Goal: Task Accomplishment & Management: Use online tool/utility

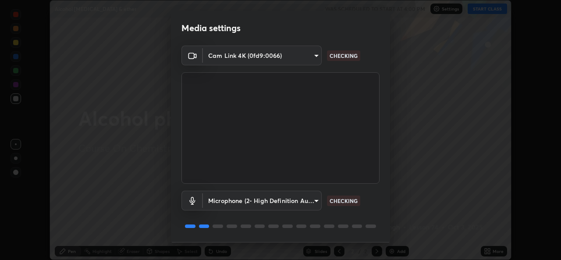
scroll to position [28, 0]
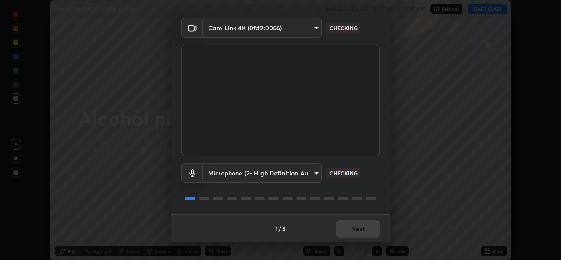
click at [266, 179] on body "Erase all Alcohol phenol & ether WAS SCHEDULED TO START AT 4:00 PM Settings STA…" at bounding box center [280, 130] width 561 height 260
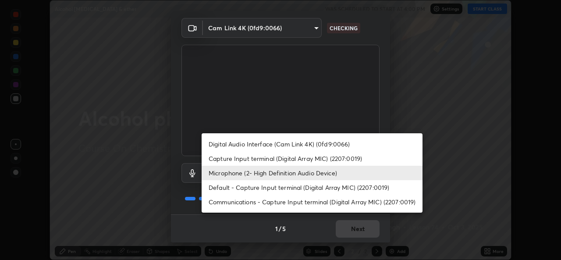
click at [312, 110] on div at bounding box center [280, 130] width 561 height 260
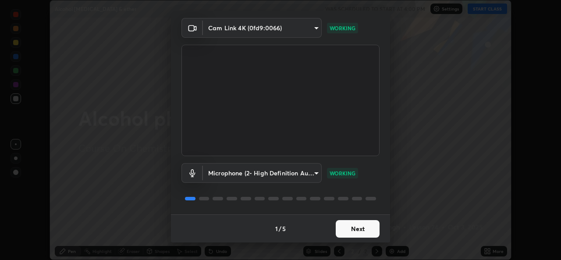
click at [355, 227] on button "Next" at bounding box center [358, 229] width 44 height 18
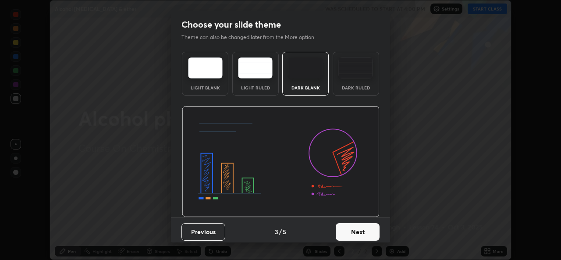
click at [363, 230] on button "Next" at bounding box center [358, 232] width 44 height 18
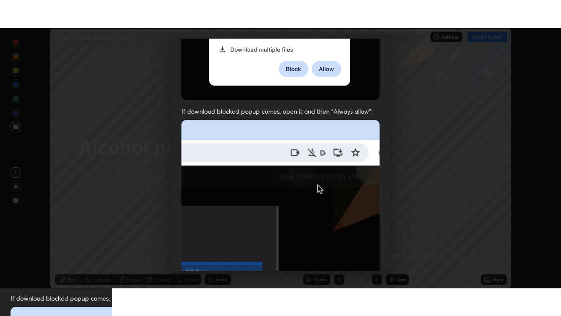
scroll to position [206, 0]
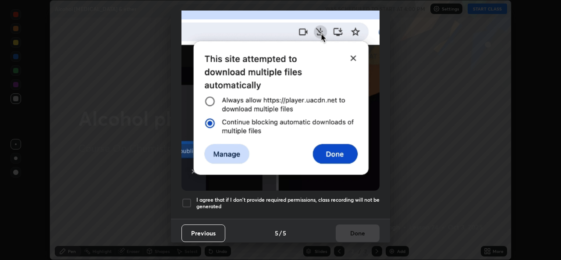
click at [186, 198] on div at bounding box center [186, 203] width 11 height 11
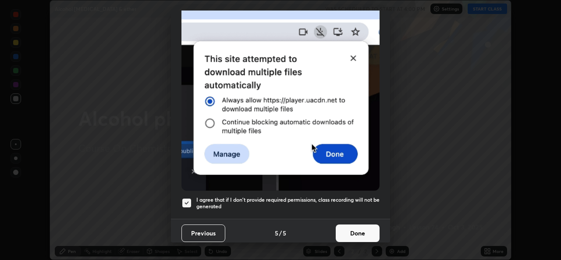
click at [360, 231] on button "Done" at bounding box center [358, 233] width 44 height 18
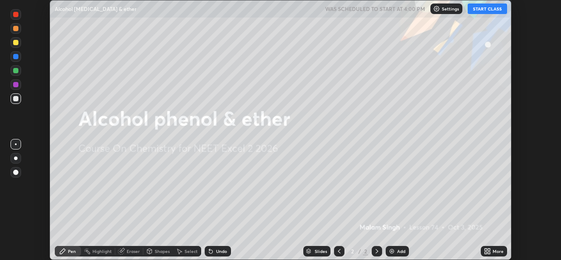
click at [497, 8] on button "START CLASS" at bounding box center [487, 9] width 39 height 11
click at [488, 252] on icon at bounding box center [489, 253] width 2 height 2
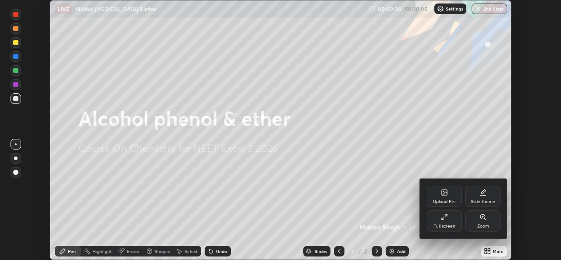
click at [458, 225] on div "Full screen" at bounding box center [444, 220] width 35 height 21
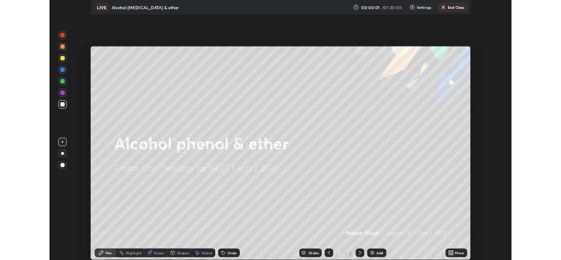
scroll to position [316, 561]
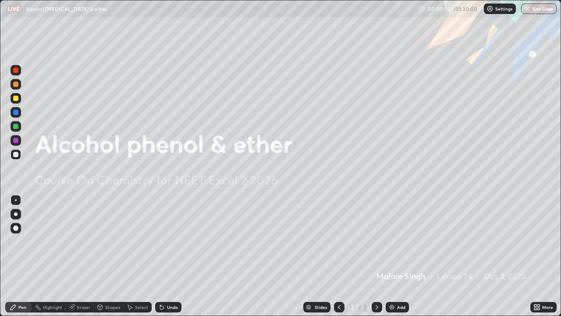
click at [393, 259] on img at bounding box center [391, 306] width 7 height 7
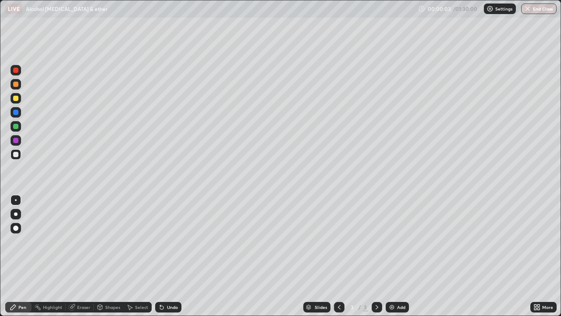
click at [20, 212] on div at bounding box center [16, 214] width 11 height 11
click at [16, 84] on div at bounding box center [15, 84] width 5 height 5
click at [106, 259] on div "Shapes" at bounding box center [112, 307] width 15 height 4
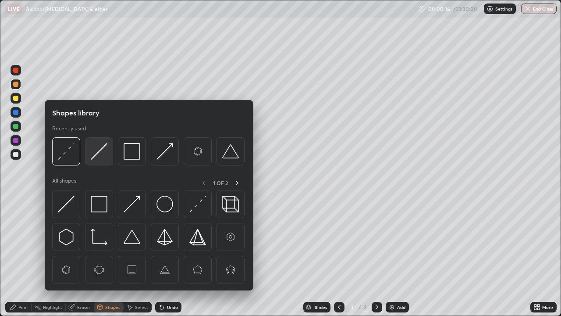
click at [101, 155] on img at bounding box center [99, 151] width 17 height 17
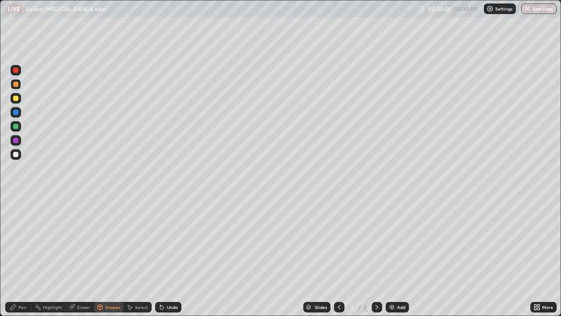
click at [22, 259] on div "Pen" at bounding box center [22, 307] width 8 height 4
click at [110, 259] on div "Shapes" at bounding box center [112, 307] width 15 height 4
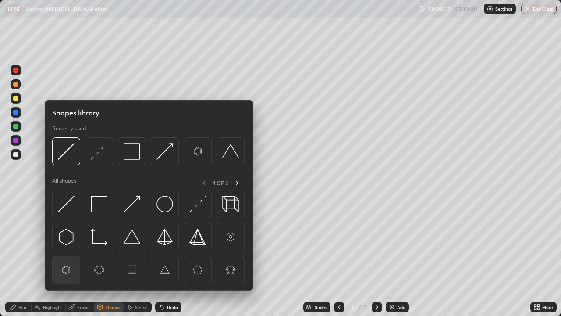
click at [65, 259] on img at bounding box center [66, 269] width 17 height 17
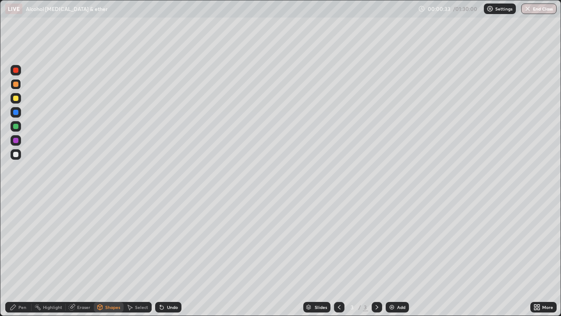
click at [22, 259] on div "Pen" at bounding box center [22, 307] width 8 height 4
click at [14, 155] on div at bounding box center [15, 154] width 5 height 5
click at [79, 259] on div "Eraser" at bounding box center [83, 307] width 13 height 4
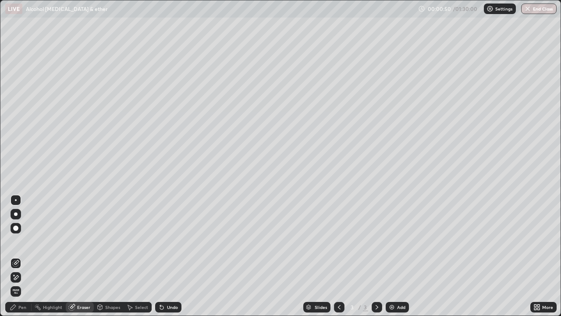
click at [18, 259] on div "Pen" at bounding box center [18, 307] width 26 height 11
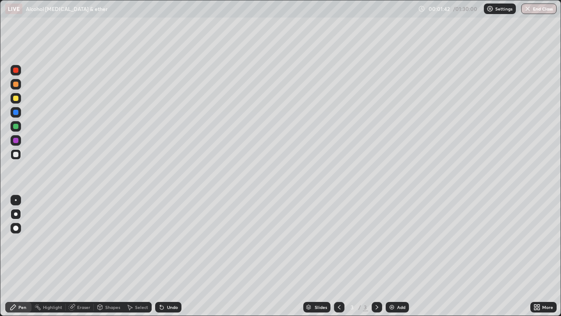
click at [16, 99] on div at bounding box center [15, 98] width 5 height 5
click at [161, 259] on icon at bounding box center [162, 307] width 4 height 4
click at [160, 259] on icon at bounding box center [160, 305] width 1 height 1
click at [163, 259] on icon at bounding box center [161, 306] width 7 height 7
click at [163, 259] on div "Undo" at bounding box center [168, 307] width 26 height 11
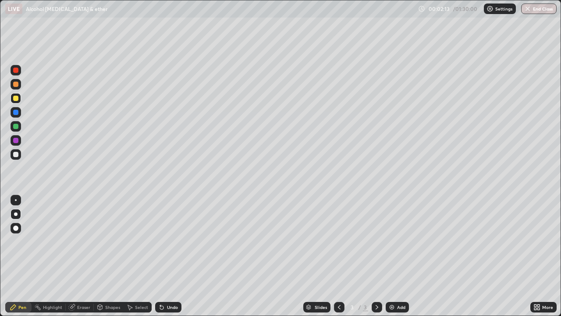
click at [18, 150] on div at bounding box center [16, 154] width 11 height 11
click at [15, 100] on div at bounding box center [15, 98] width 5 height 5
click at [16, 154] on div at bounding box center [15, 154] width 5 height 5
click at [14, 128] on div at bounding box center [15, 126] width 5 height 5
click at [16, 127] on div at bounding box center [15, 126] width 5 height 5
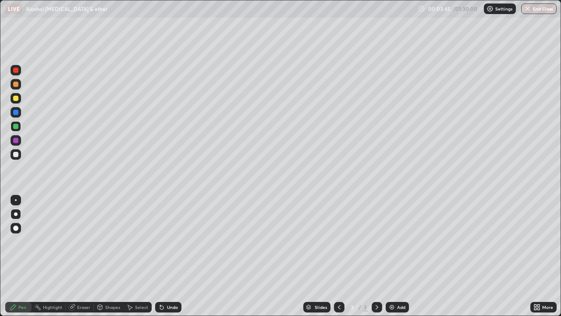
click at [16, 153] on div at bounding box center [15, 154] width 5 height 5
click at [14, 97] on div at bounding box center [15, 98] width 5 height 5
click at [105, 259] on div "Shapes" at bounding box center [112, 307] width 15 height 4
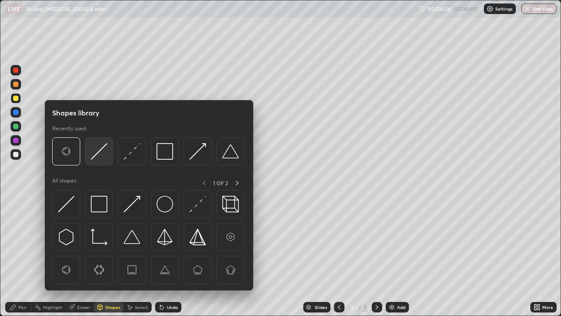
click at [95, 153] on img at bounding box center [99, 151] width 17 height 17
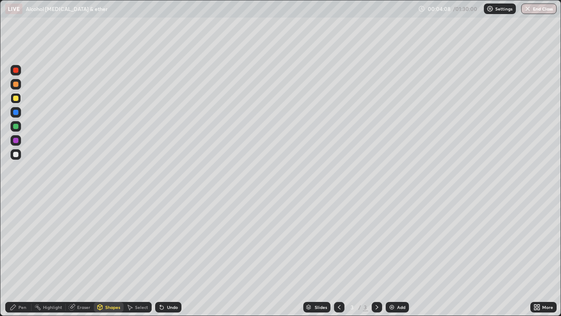
click at [21, 259] on div "Pen" at bounding box center [22, 307] width 8 height 4
click at [108, 259] on div "Shapes" at bounding box center [112, 307] width 15 height 4
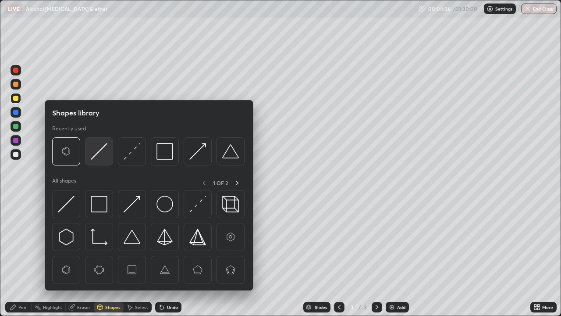
click at [101, 152] on img at bounding box center [99, 151] width 17 height 17
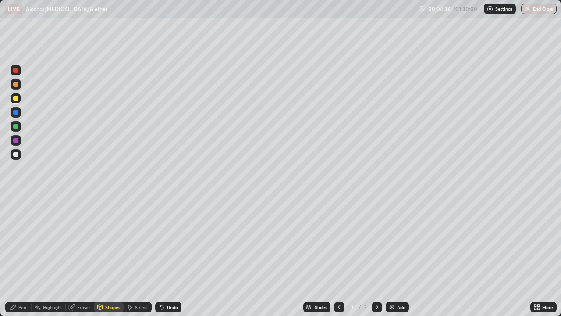
click at [15, 128] on div at bounding box center [15, 126] width 5 height 5
click at [80, 259] on div "Eraser" at bounding box center [83, 307] width 13 height 4
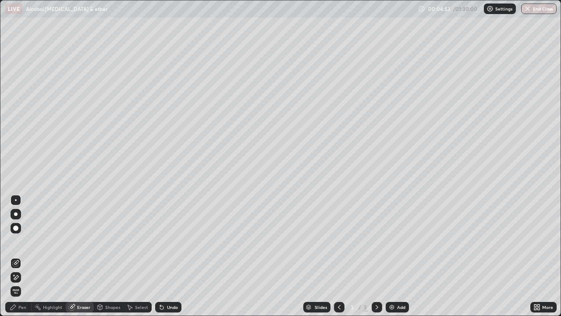
click at [20, 259] on div "Pen" at bounding box center [22, 307] width 8 height 4
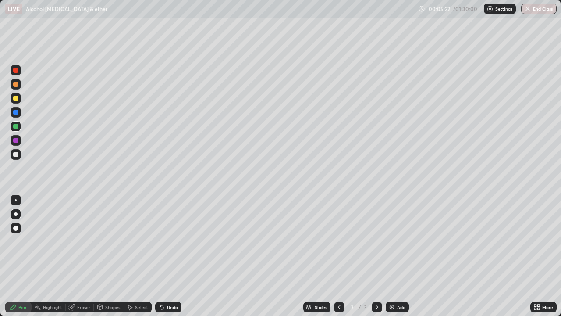
click at [16, 155] on div at bounding box center [15, 154] width 5 height 5
click at [16, 142] on div at bounding box center [15, 140] width 5 height 5
click at [14, 156] on div at bounding box center [15, 154] width 5 height 5
click at [17, 99] on div at bounding box center [15, 98] width 5 height 5
click at [14, 155] on div at bounding box center [15, 154] width 5 height 5
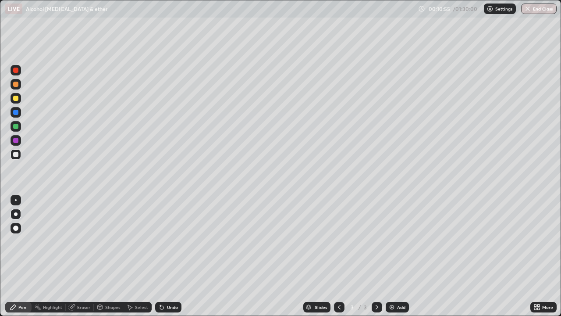
click at [17, 83] on div at bounding box center [15, 84] width 5 height 5
click at [392, 259] on img at bounding box center [391, 306] width 7 height 7
click at [164, 259] on div "Undo" at bounding box center [168, 307] width 26 height 11
click at [110, 259] on div "Shapes" at bounding box center [109, 307] width 30 height 11
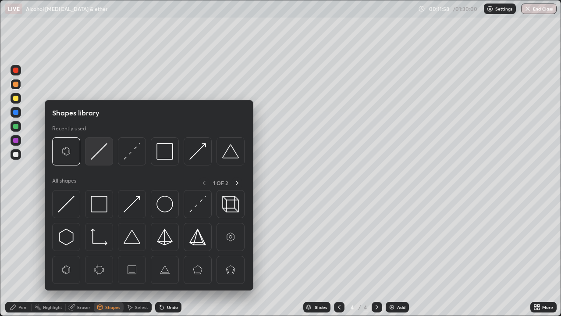
click at [99, 156] on img at bounding box center [99, 151] width 17 height 17
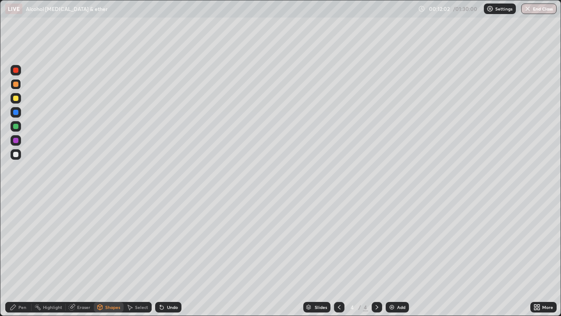
click at [26, 259] on div "Pen" at bounding box center [22, 307] width 8 height 4
click at [171, 259] on div "Undo" at bounding box center [168, 307] width 26 height 11
click at [14, 153] on div at bounding box center [15, 154] width 5 height 5
click at [338, 259] on icon at bounding box center [339, 306] width 7 height 7
click at [376, 259] on icon at bounding box center [376, 306] width 7 height 7
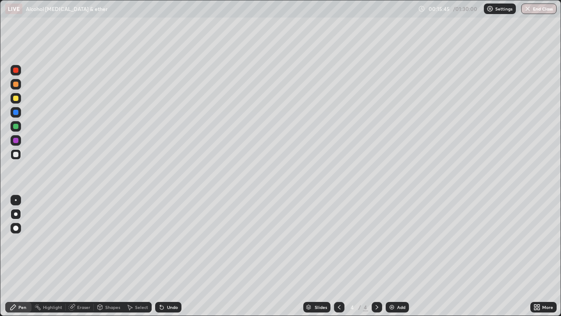
click at [375, 259] on icon at bounding box center [376, 306] width 7 height 7
click at [390, 259] on img at bounding box center [391, 306] width 7 height 7
click at [15, 85] on div at bounding box center [15, 84] width 5 height 5
click at [105, 259] on div "Shapes" at bounding box center [112, 307] width 15 height 4
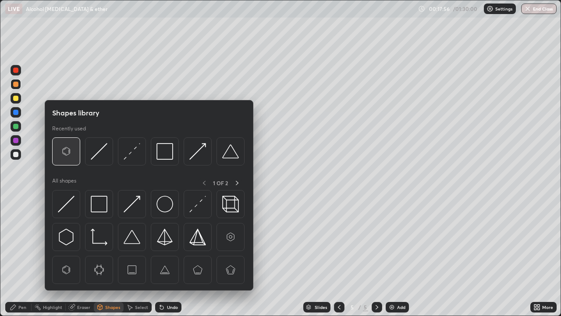
click at [67, 154] on img at bounding box center [66, 151] width 17 height 17
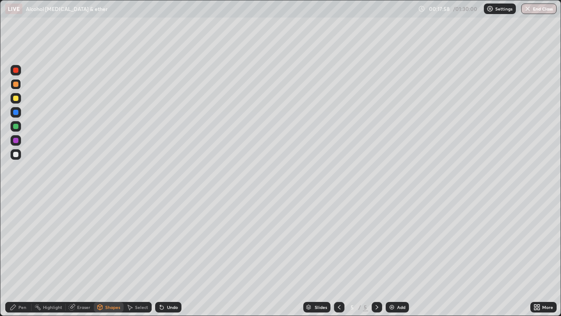
click at [15, 259] on icon at bounding box center [13, 306] width 5 height 5
click at [104, 259] on div "Shapes" at bounding box center [109, 307] width 30 height 11
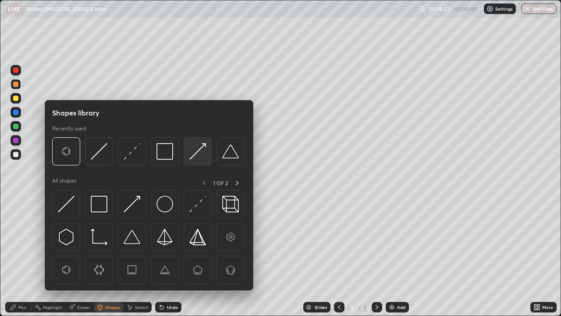
click at [197, 149] on img at bounding box center [197, 151] width 17 height 17
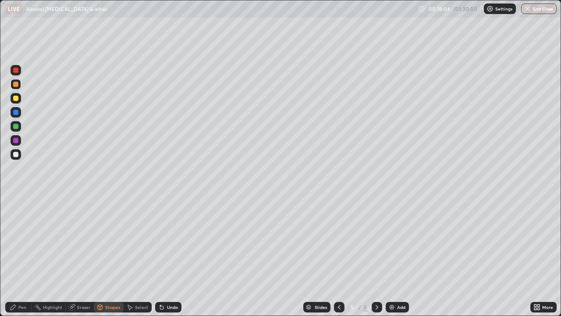
click at [16, 259] on icon at bounding box center [13, 306] width 7 height 7
click at [15, 152] on div at bounding box center [15, 154] width 5 height 5
click at [16, 126] on div at bounding box center [15, 126] width 5 height 5
click at [16, 155] on div at bounding box center [15, 154] width 5 height 5
click at [18, 99] on div at bounding box center [15, 98] width 5 height 5
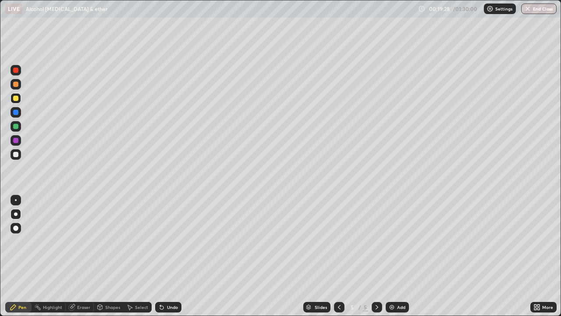
click at [16, 154] on div at bounding box center [15, 154] width 5 height 5
click at [17, 126] on div at bounding box center [15, 126] width 5 height 5
click at [16, 103] on div at bounding box center [16, 98] width 11 height 11
click at [18, 155] on div at bounding box center [15, 154] width 5 height 5
click at [99, 259] on icon at bounding box center [100, 305] width 5 height 1
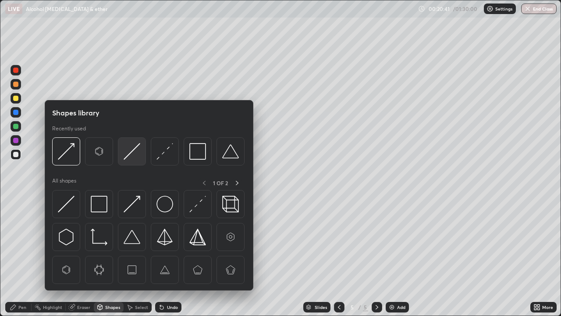
click at [130, 148] on img at bounding box center [132, 151] width 17 height 17
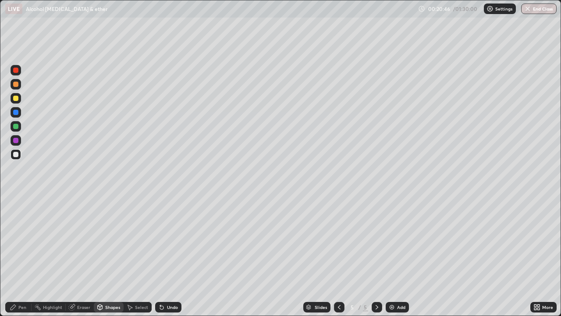
click at [24, 259] on div "Pen" at bounding box center [22, 307] width 8 height 4
click at [18, 97] on div at bounding box center [15, 98] width 5 height 5
click at [106, 259] on div "Shapes" at bounding box center [112, 307] width 15 height 4
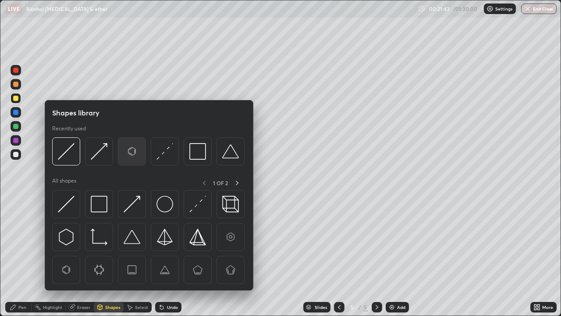
click at [128, 150] on img at bounding box center [132, 151] width 17 height 17
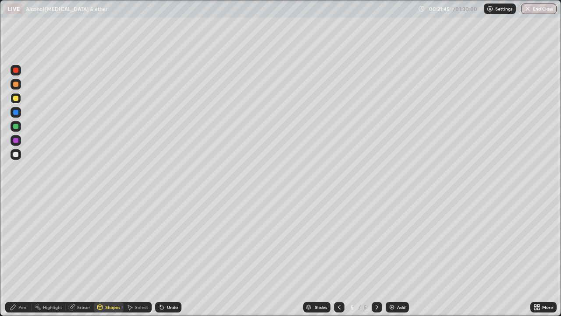
click at [22, 259] on div "Pen" at bounding box center [22, 307] width 8 height 4
click at [16, 153] on div at bounding box center [15, 154] width 5 height 5
click at [390, 259] on img at bounding box center [391, 306] width 7 height 7
click at [108, 259] on div "Shapes" at bounding box center [112, 307] width 15 height 4
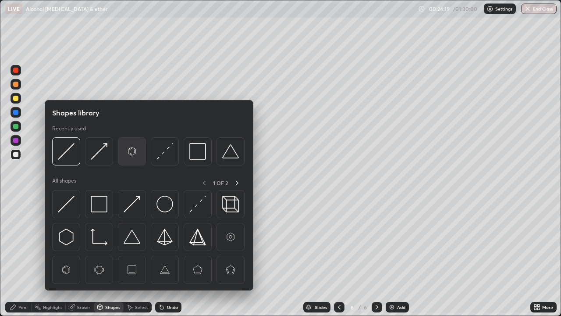
click at [133, 157] on img at bounding box center [132, 151] width 17 height 17
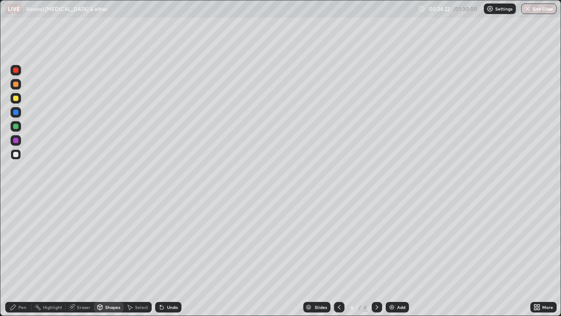
click at [19, 259] on div "Pen" at bounding box center [22, 307] width 8 height 4
click at [109, 259] on div "Shapes" at bounding box center [109, 307] width 30 height 11
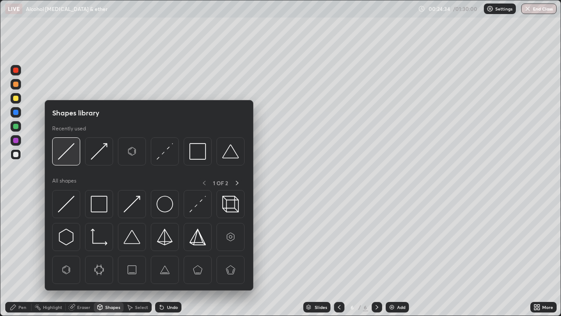
click at [67, 150] on img at bounding box center [66, 151] width 17 height 17
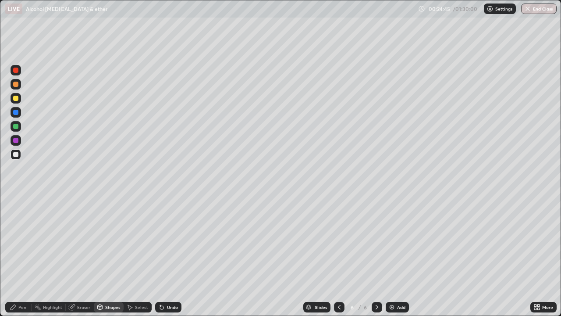
click at [22, 259] on div "Pen" at bounding box center [22, 307] width 8 height 4
click at [338, 259] on icon at bounding box center [339, 307] width 3 height 4
click at [376, 259] on icon at bounding box center [377, 307] width 3 height 4
click at [15, 89] on div at bounding box center [16, 84] width 11 height 11
click at [165, 259] on div "Undo" at bounding box center [168, 307] width 26 height 11
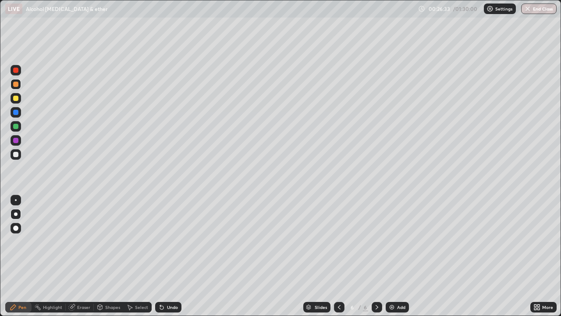
click at [167, 259] on div "Undo" at bounding box center [172, 307] width 11 height 4
click at [167, 259] on div "Undo" at bounding box center [168, 307] width 26 height 11
click at [15, 153] on div at bounding box center [15, 154] width 5 height 5
click at [20, 84] on div at bounding box center [16, 84] width 11 height 11
click at [14, 153] on div at bounding box center [15, 154] width 5 height 5
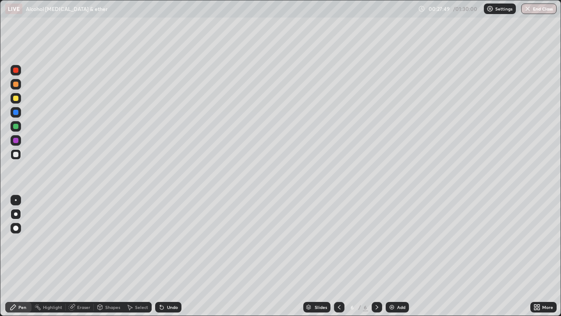
click at [15, 87] on div at bounding box center [16, 84] width 11 height 11
click at [0, 259] on div "Pen Highlight Eraser Shapes Select Undo Slides 6 / 6 Add More" at bounding box center [280, 307] width 561 height 18
click at [14, 98] on div at bounding box center [15, 98] width 5 height 5
click at [16, 125] on div at bounding box center [15, 126] width 5 height 5
click at [171, 259] on div "Undo" at bounding box center [172, 307] width 11 height 4
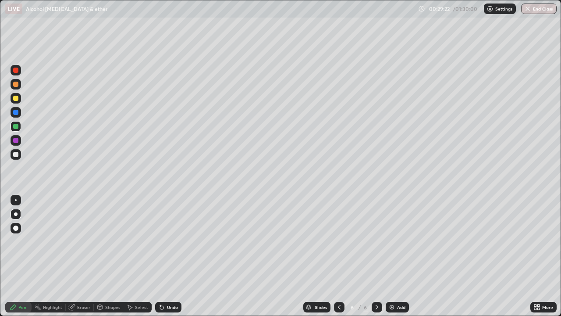
click at [170, 259] on div "Undo" at bounding box center [172, 307] width 11 height 4
click at [16, 97] on div at bounding box center [15, 98] width 5 height 5
click at [16, 85] on div at bounding box center [15, 84] width 5 height 5
click at [338, 259] on icon at bounding box center [339, 306] width 7 height 7
click at [376, 259] on icon at bounding box center [376, 306] width 7 height 7
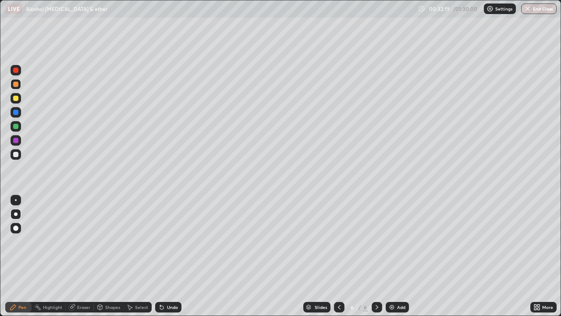
click at [393, 259] on img at bounding box center [391, 306] width 7 height 7
click at [15, 97] on div at bounding box center [15, 98] width 5 height 5
click at [14, 124] on div at bounding box center [15, 126] width 5 height 5
click at [106, 259] on div "Shapes" at bounding box center [112, 307] width 15 height 4
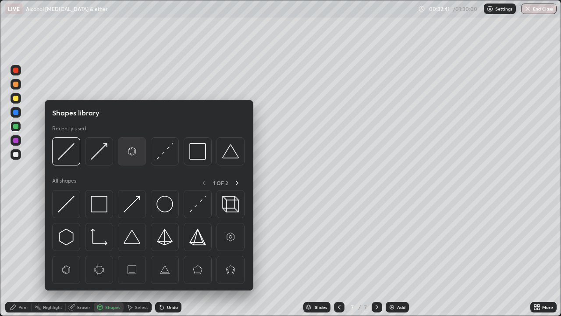
click at [130, 152] on img at bounding box center [132, 151] width 17 height 17
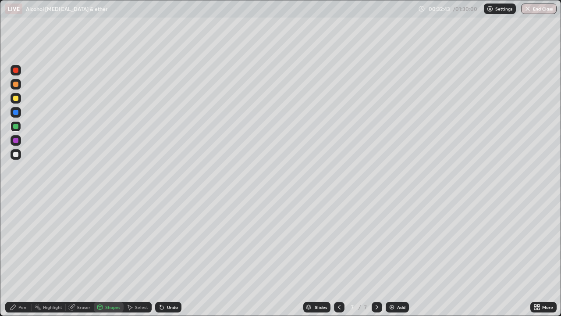
click at [21, 259] on div "Pen" at bounding box center [22, 307] width 8 height 4
click at [104, 259] on div "Shapes" at bounding box center [109, 307] width 30 height 11
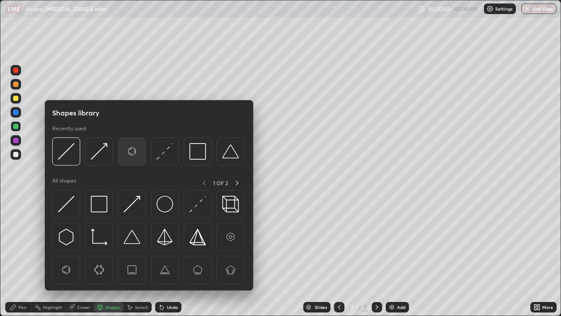
click at [126, 154] on img at bounding box center [132, 151] width 17 height 17
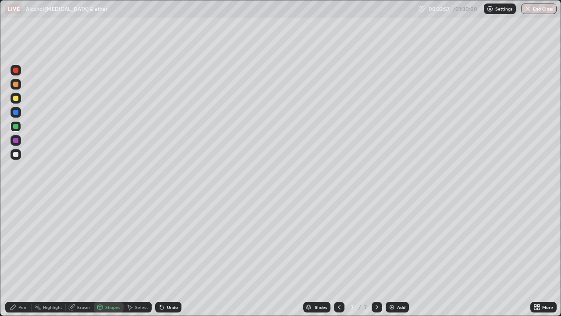
click at [23, 259] on div "Pen" at bounding box center [22, 307] width 8 height 4
click at [24, 259] on div "Pen" at bounding box center [22, 307] width 8 height 4
click at [19, 157] on div at bounding box center [16, 154] width 11 height 11
click at [160, 259] on icon at bounding box center [162, 307] width 4 height 4
click at [165, 259] on div "Undo" at bounding box center [168, 307] width 26 height 11
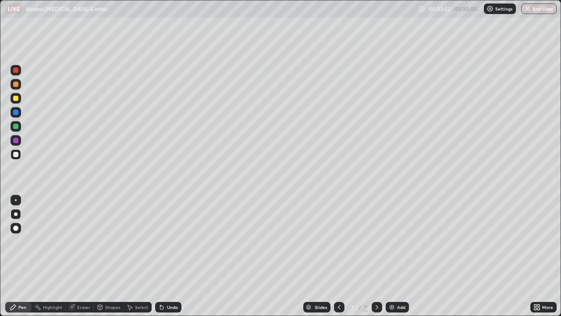
click at [16, 103] on div at bounding box center [16, 98] width 11 height 11
click at [15, 87] on div at bounding box center [16, 84] width 11 height 11
click at [14, 156] on div at bounding box center [15, 154] width 5 height 5
click at [78, 259] on div "Eraser" at bounding box center [83, 307] width 13 height 4
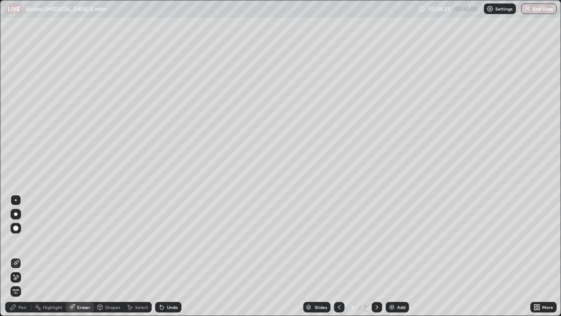
click at [28, 259] on div "Pen" at bounding box center [18, 307] width 26 height 11
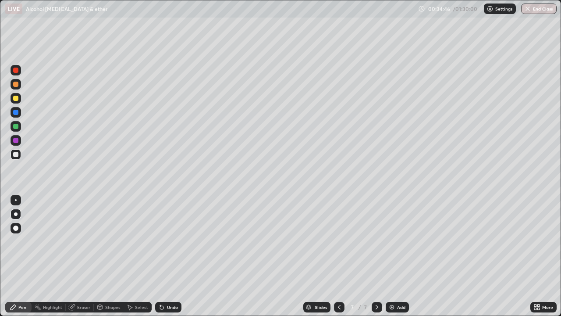
click at [16, 130] on div at bounding box center [16, 126] width 11 height 11
click at [19, 153] on div at bounding box center [16, 154] width 11 height 11
click at [14, 85] on div at bounding box center [15, 84] width 5 height 5
click at [392, 259] on img at bounding box center [391, 306] width 7 height 7
click at [115, 259] on div "Shapes" at bounding box center [112, 307] width 15 height 4
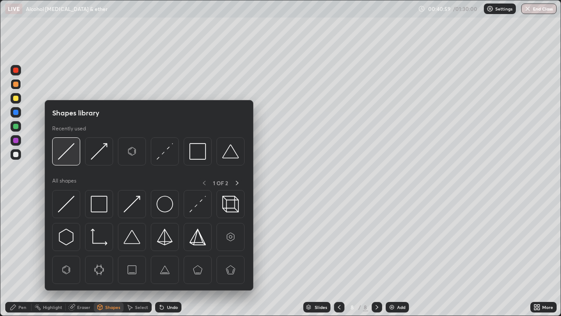
click at [71, 151] on img at bounding box center [66, 151] width 17 height 17
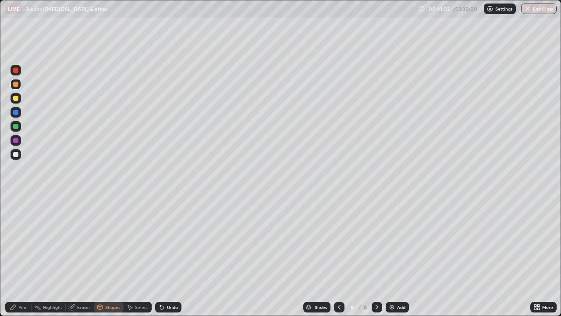
click at [25, 259] on div "Pen" at bounding box center [22, 307] width 8 height 4
click at [108, 259] on div "Shapes" at bounding box center [112, 307] width 15 height 4
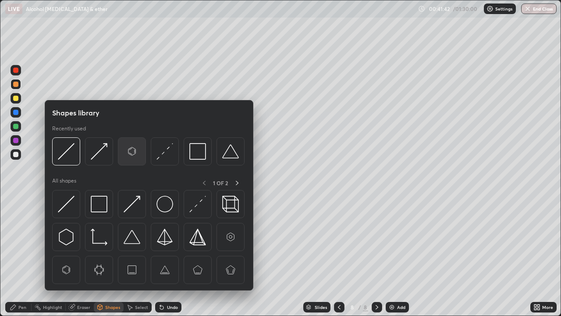
click at [132, 149] on img at bounding box center [132, 151] width 17 height 17
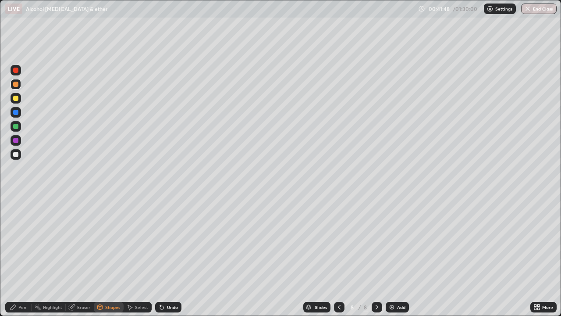
click at [106, 259] on div "Shapes" at bounding box center [112, 307] width 15 height 4
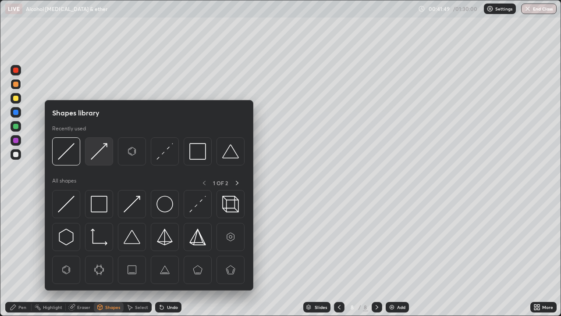
click at [103, 150] on img at bounding box center [99, 151] width 17 height 17
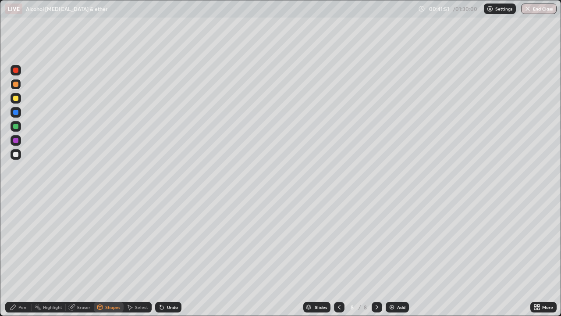
click at [23, 259] on div "Pen" at bounding box center [22, 307] width 8 height 4
click at [17, 153] on div at bounding box center [15, 154] width 5 height 5
click at [106, 259] on div "Shapes" at bounding box center [112, 307] width 15 height 4
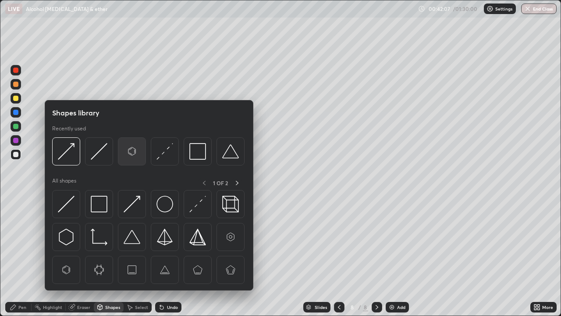
click at [136, 155] on img at bounding box center [132, 151] width 17 height 17
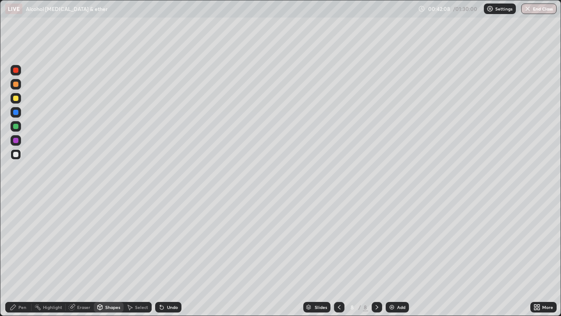
click at [15, 85] on div at bounding box center [15, 84] width 5 height 5
click at [19, 259] on div "Pen" at bounding box center [22, 307] width 8 height 4
click at [135, 259] on div "Select" at bounding box center [141, 307] width 13 height 4
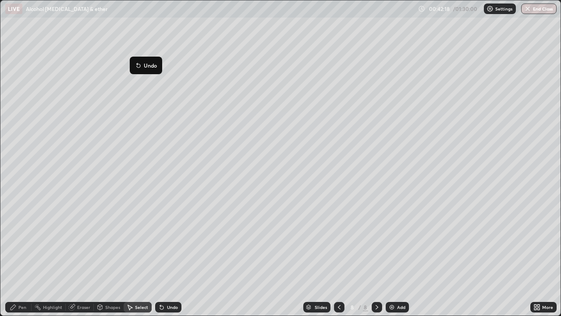
click at [104, 185] on div "0 ° Undo Copy Duplicate Duplicate to new slide Delete" at bounding box center [280, 157] width 560 height 315
click at [106, 259] on div "Shapes" at bounding box center [112, 307] width 15 height 4
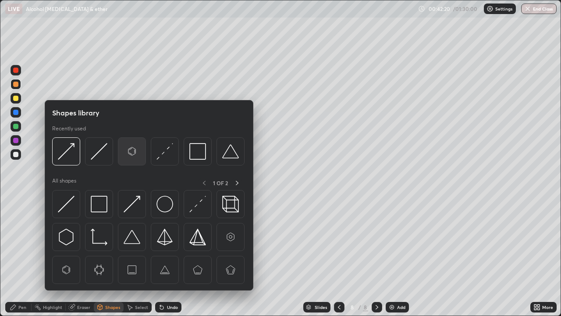
click at [137, 156] on img at bounding box center [132, 151] width 17 height 17
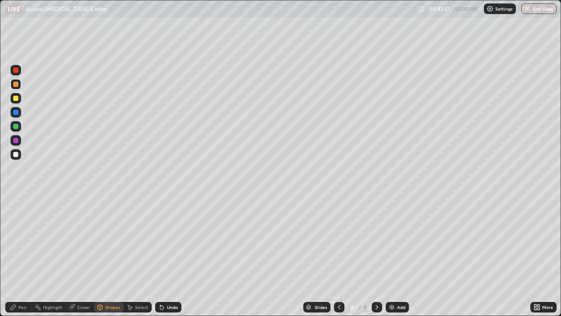
click at [105, 259] on div "Shapes" at bounding box center [112, 307] width 15 height 4
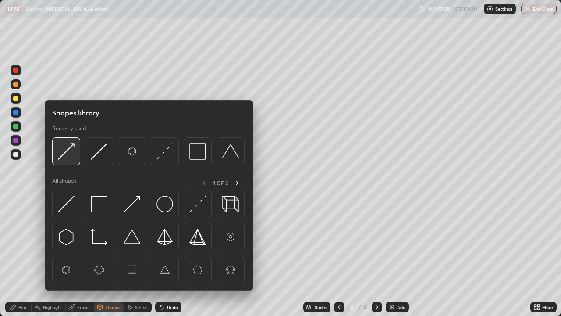
click at [71, 149] on img at bounding box center [66, 151] width 17 height 17
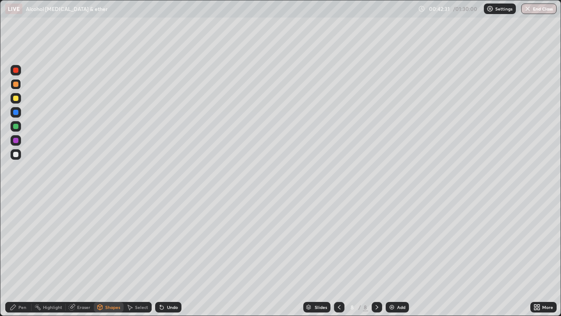
click at [24, 259] on div "Pen" at bounding box center [22, 307] width 8 height 4
click at [16, 154] on div at bounding box center [15, 154] width 5 height 5
click at [15, 98] on div at bounding box center [15, 98] width 5 height 5
click at [15, 154] on div at bounding box center [15, 154] width 5 height 5
click at [103, 259] on icon at bounding box center [99, 306] width 7 height 7
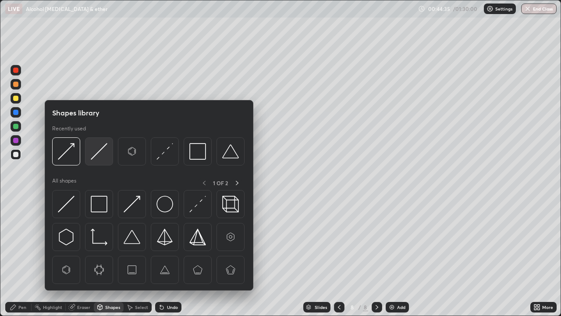
click at [99, 149] on img at bounding box center [99, 151] width 17 height 17
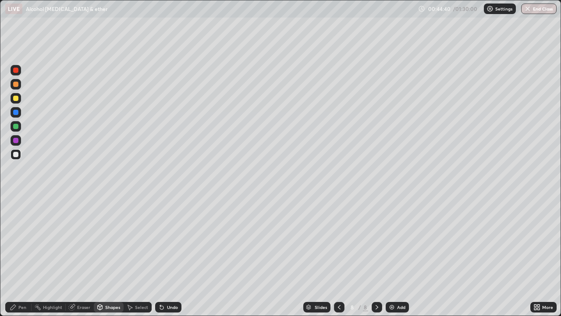
click at [21, 259] on div "Pen" at bounding box center [22, 307] width 8 height 4
click at [18, 102] on div at bounding box center [16, 98] width 11 height 11
click at [79, 259] on div "Eraser" at bounding box center [80, 307] width 28 height 11
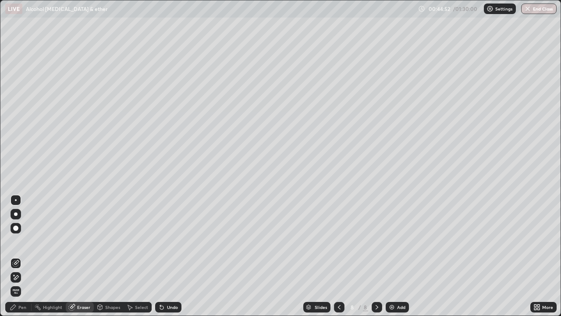
click at [104, 259] on div "Shapes" at bounding box center [109, 307] width 30 height 11
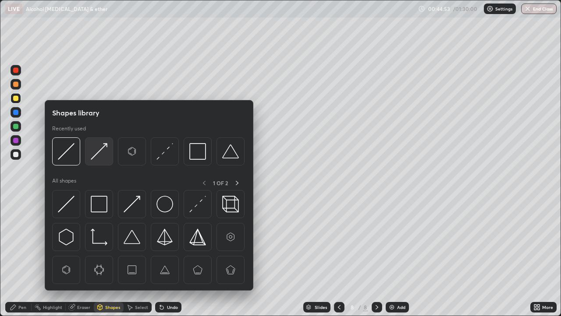
click at [103, 145] on img at bounding box center [99, 151] width 17 height 17
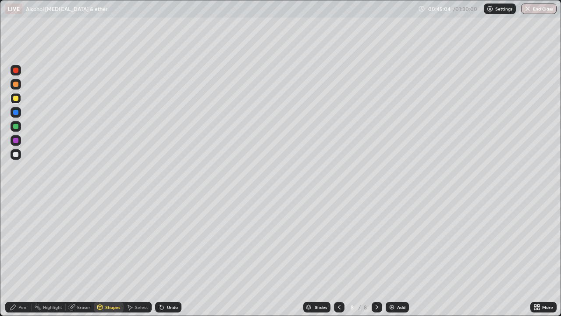
click at [78, 259] on div "Eraser" at bounding box center [83, 307] width 13 height 4
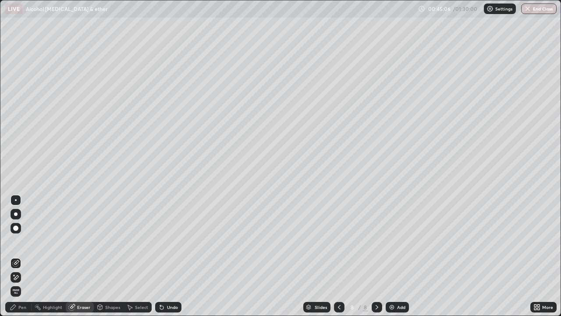
click at [21, 259] on div "Pen" at bounding box center [22, 307] width 8 height 4
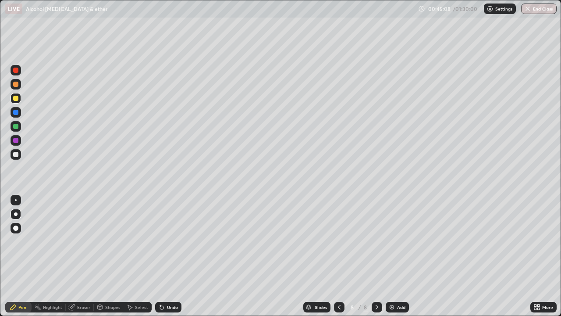
click at [15, 126] on div at bounding box center [15, 126] width 5 height 5
click at [15, 100] on div at bounding box center [15, 98] width 5 height 5
click at [17, 154] on div at bounding box center [15, 154] width 5 height 5
click at [14, 113] on div at bounding box center [15, 112] width 5 height 5
click at [18, 153] on div at bounding box center [15, 154] width 5 height 5
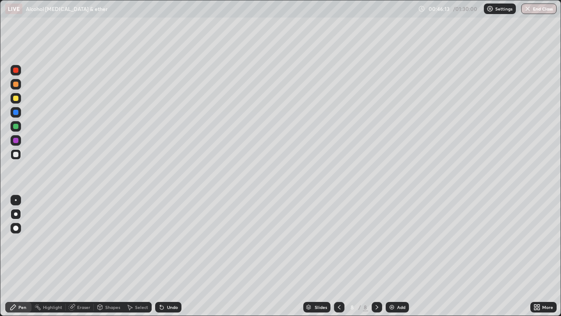
click at [19, 114] on div at bounding box center [16, 112] width 11 height 11
click at [15, 153] on div at bounding box center [15, 154] width 5 height 5
click at [15, 101] on div at bounding box center [16, 98] width 11 height 11
click at [14, 155] on div at bounding box center [15, 154] width 5 height 5
click at [18, 102] on div at bounding box center [16, 98] width 11 height 11
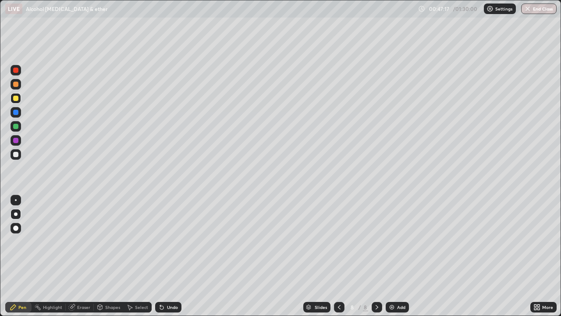
click at [167, 259] on div "Undo" at bounding box center [172, 307] width 11 height 4
click at [16, 156] on div at bounding box center [15, 154] width 5 height 5
click at [16, 127] on div at bounding box center [15, 126] width 5 height 5
click at [17, 155] on div at bounding box center [15, 154] width 5 height 5
click at [17, 102] on div at bounding box center [16, 98] width 11 height 11
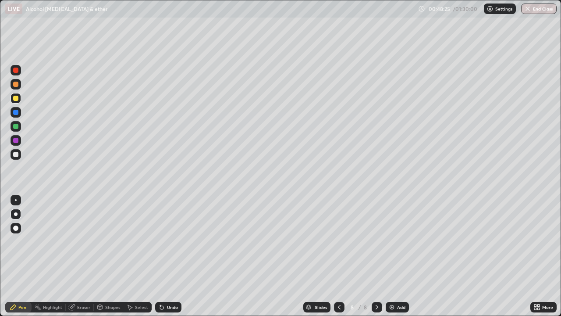
click at [18, 158] on div at bounding box center [16, 154] width 11 height 11
click at [14, 127] on div at bounding box center [15, 126] width 5 height 5
click at [165, 259] on div "Undo" at bounding box center [168, 307] width 26 height 11
click at [16, 139] on div at bounding box center [15, 140] width 5 height 5
click at [20, 153] on div at bounding box center [16, 154] width 11 height 11
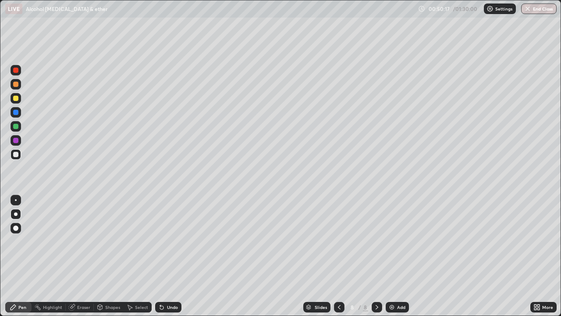
click at [16, 124] on div at bounding box center [15, 126] width 5 height 5
click at [15, 156] on div at bounding box center [15, 154] width 5 height 5
click at [18, 99] on div at bounding box center [15, 98] width 5 height 5
click at [16, 155] on div at bounding box center [15, 154] width 5 height 5
click at [81, 259] on div "Eraser" at bounding box center [83, 307] width 13 height 4
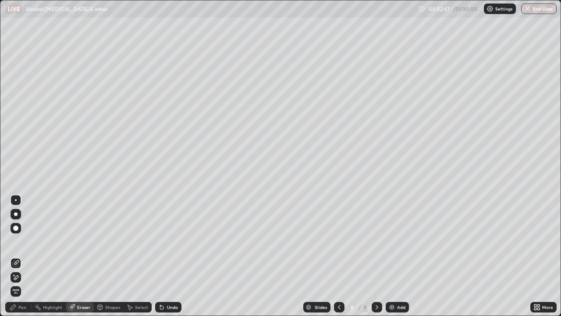
click at [24, 259] on div "Pen" at bounding box center [22, 307] width 8 height 4
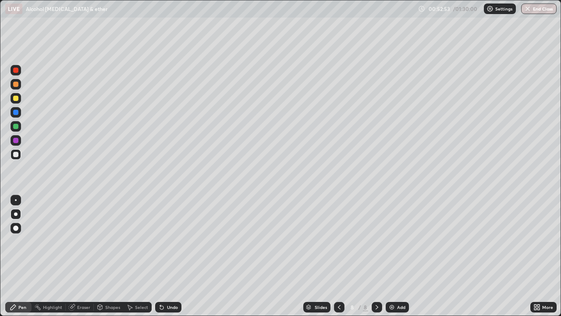
click at [16, 99] on div at bounding box center [15, 98] width 5 height 5
click at [11, 86] on div at bounding box center [16, 84] width 11 height 11
click at [15, 153] on div at bounding box center [15, 154] width 5 height 5
click at [17, 84] on div at bounding box center [15, 84] width 5 height 5
click at [390, 259] on img at bounding box center [391, 306] width 7 height 7
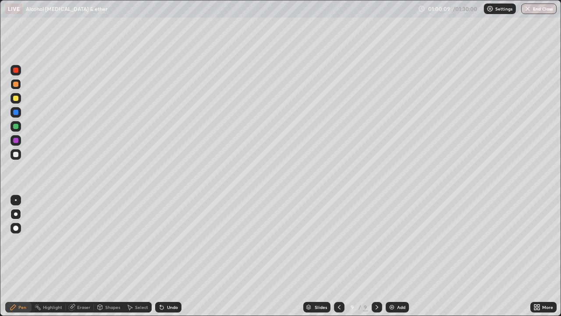
click at [104, 259] on div "Shapes" at bounding box center [109, 307] width 30 height 11
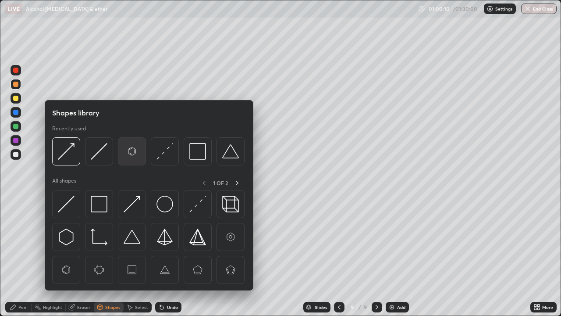
click at [129, 155] on img at bounding box center [132, 151] width 17 height 17
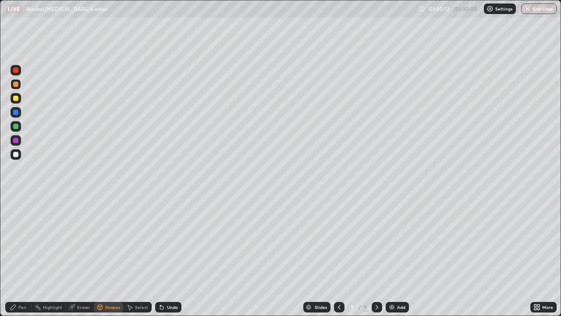
click at [22, 259] on div "Pen" at bounding box center [22, 307] width 8 height 4
click at [18, 155] on div at bounding box center [15, 154] width 5 height 5
click at [100, 259] on icon at bounding box center [100, 305] width 5 height 1
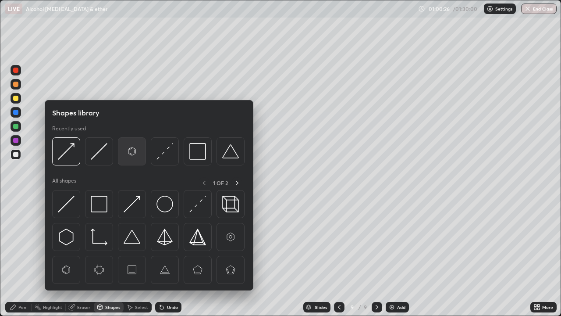
click at [134, 152] on img at bounding box center [132, 151] width 17 height 17
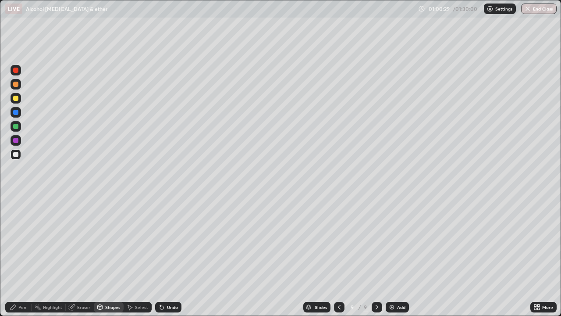
click at [25, 259] on div "Pen" at bounding box center [18, 307] width 26 height 11
click at [110, 259] on div "Shapes" at bounding box center [112, 307] width 15 height 4
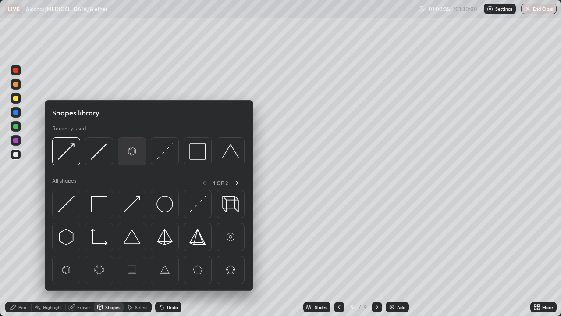
click at [133, 151] on img at bounding box center [132, 151] width 17 height 17
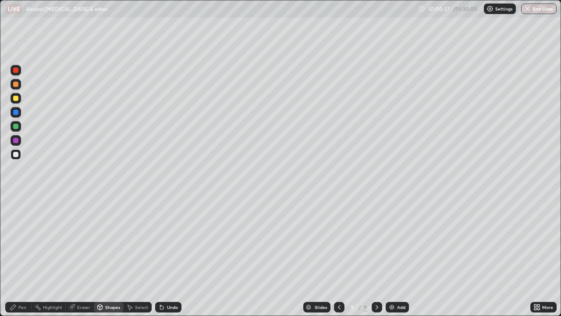
click at [22, 259] on div "Pen" at bounding box center [22, 307] width 8 height 4
click at [16, 98] on div at bounding box center [15, 98] width 5 height 5
click at [162, 259] on icon at bounding box center [162, 307] width 4 height 4
click at [163, 259] on icon at bounding box center [161, 306] width 7 height 7
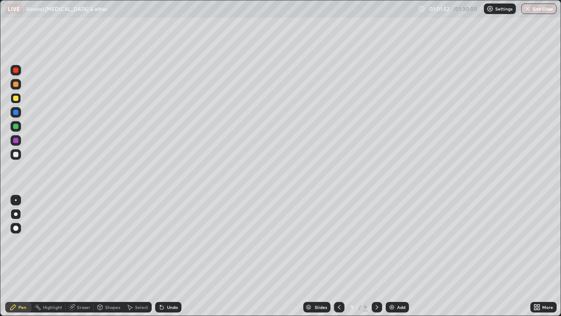
click at [15, 153] on div at bounding box center [15, 154] width 5 height 5
click at [16, 103] on div at bounding box center [16, 98] width 11 height 11
click at [81, 259] on div "Eraser" at bounding box center [83, 307] width 13 height 4
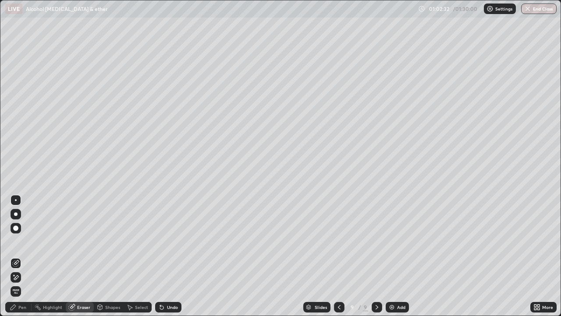
click at [21, 259] on div "Pen" at bounding box center [22, 307] width 8 height 4
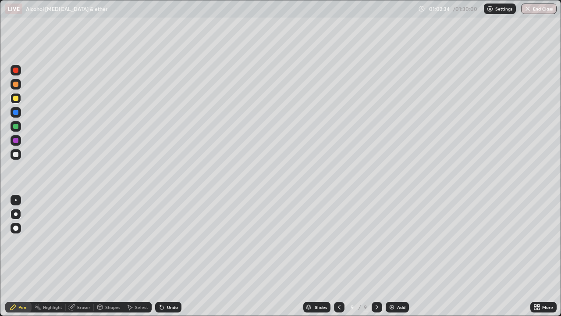
click at [16, 156] on div at bounding box center [15, 154] width 5 height 5
click at [19, 127] on div at bounding box center [16, 126] width 11 height 11
click at [136, 259] on div "Select" at bounding box center [141, 307] width 13 height 4
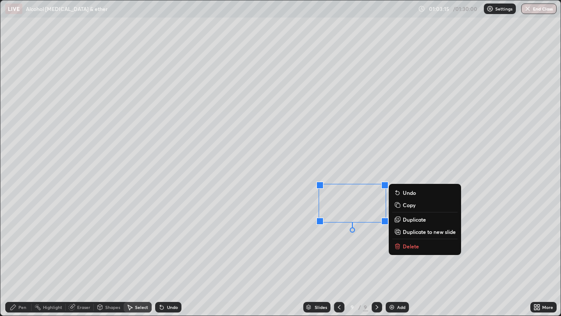
click at [21, 259] on div "Pen" at bounding box center [22, 307] width 8 height 4
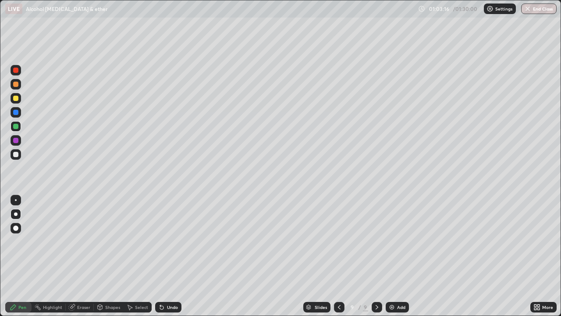
click at [16, 155] on div at bounding box center [15, 154] width 5 height 5
click at [16, 127] on div at bounding box center [15, 126] width 5 height 5
click at [16, 155] on div at bounding box center [15, 154] width 5 height 5
click at [17, 128] on div at bounding box center [15, 126] width 5 height 5
click at [110, 259] on div "Shapes" at bounding box center [112, 307] width 15 height 4
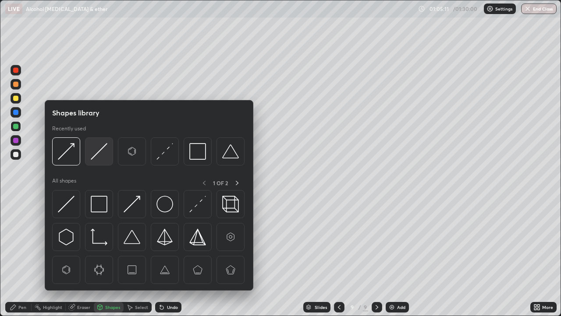
click at [101, 152] on img at bounding box center [99, 151] width 17 height 17
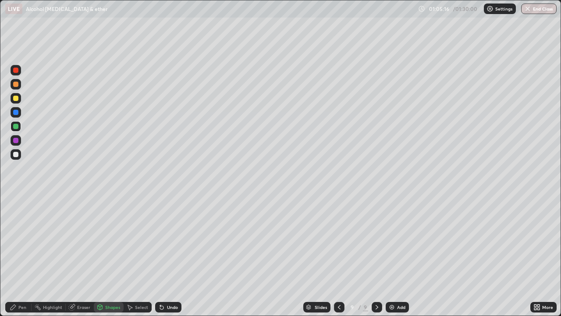
click at [110, 259] on div "Shapes" at bounding box center [112, 307] width 15 height 4
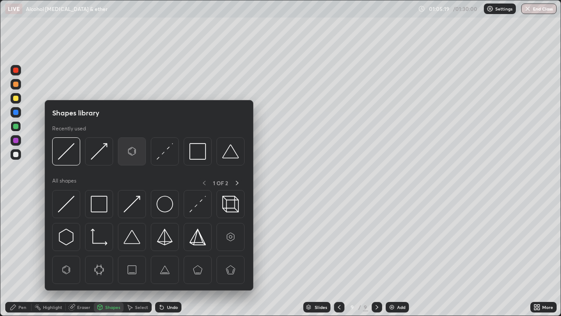
click at [136, 146] on img at bounding box center [132, 151] width 17 height 17
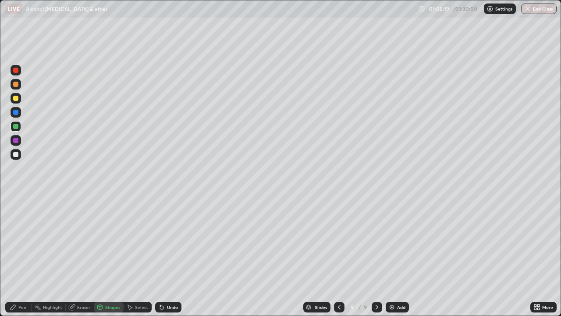
click at [18, 158] on div at bounding box center [16, 154] width 11 height 11
click at [168, 259] on div "Undo" at bounding box center [172, 307] width 11 height 4
click at [109, 259] on div "Shapes" at bounding box center [109, 307] width 30 height 11
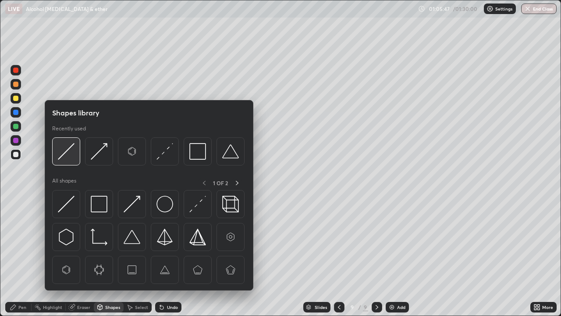
click at [71, 149] on img at bounding box center [66, 151] width 17 height 17
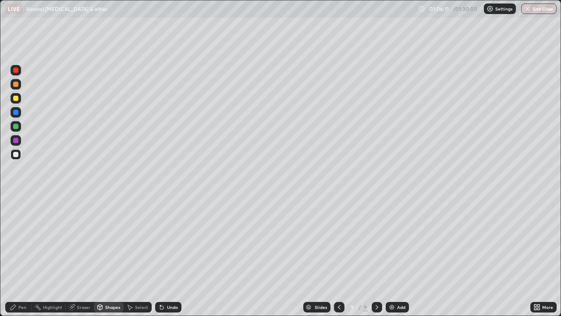
click at [18, 259] on div "Pen" at bounding box center [18, 307] width 26 height 11
click at [172, 259] on div "Undo" at bounding box center [172, 307] width 11 height 4
click at [167, 259] on div "Undo" at bounding box center [172, 307] width 11 height 4
click at [535, 259] on icon at bounding box center [535, 305] width 2 height 2
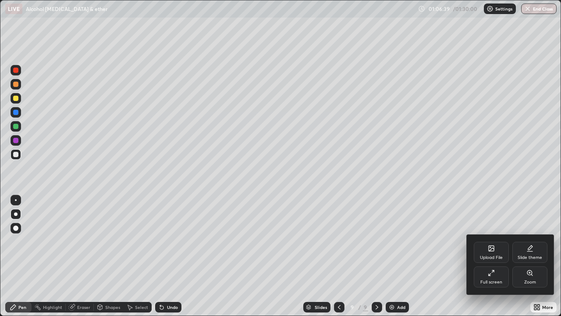
click at [485, 259] on div "Full screen" at bounding box center [491, 282] width 22 height 4
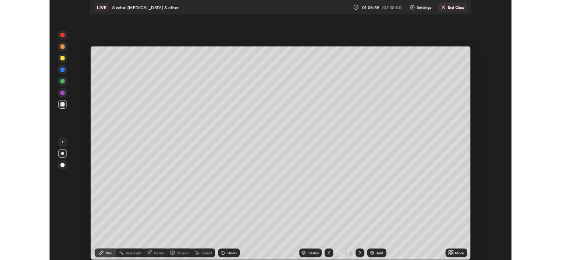
scroll to position [43566, 43265]
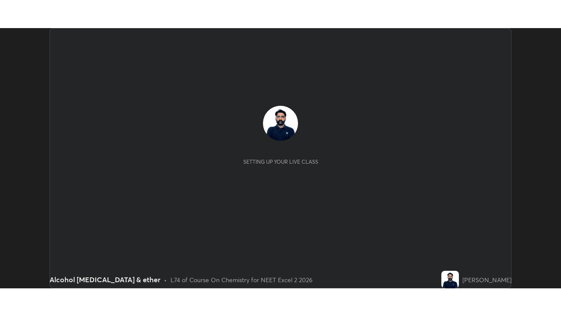
scroll to position [260, 561]
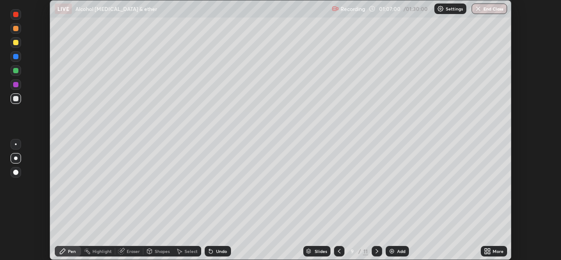
click at [489, 252] on icon at bounding box center [489, 253] width 2 height 2
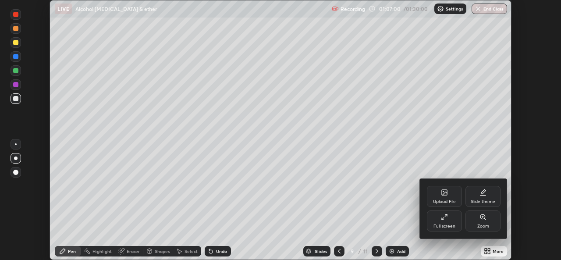
click at [443, 224] on div "Full screen" at bounding box center [444, 226] width 22 height 4
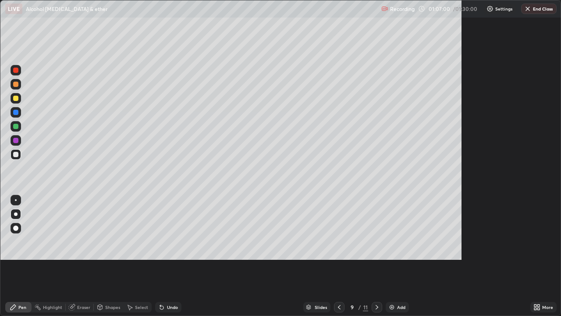
scroll to position [316, 561]
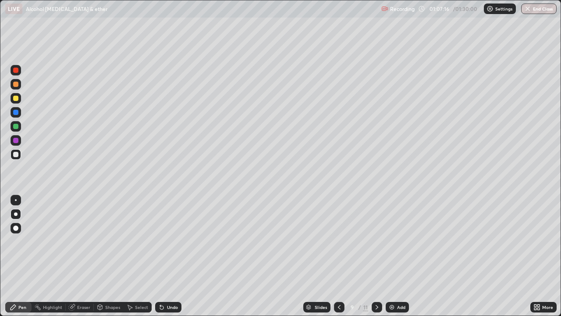
click at [83, 259] on div "Eraser" at bounding box center [80, 307] width 28 height 11
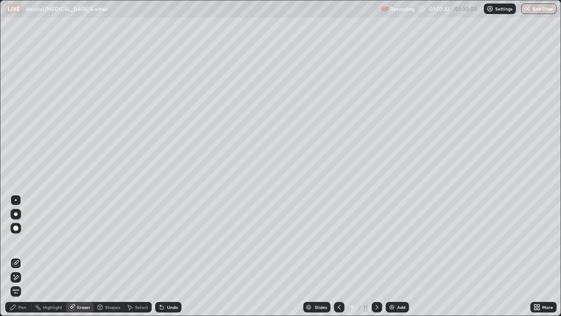
click at [19, 259] on div "Pen" at bounding box center [22, 307] width 8 height 4
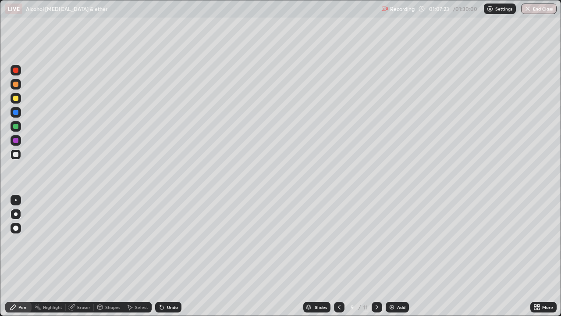
click at [17, 87] on div at bounding box center [16, 84] width 11 height 11
click at [549, 259] on div "More" at bounding box center [543, 307] width 26 height 18
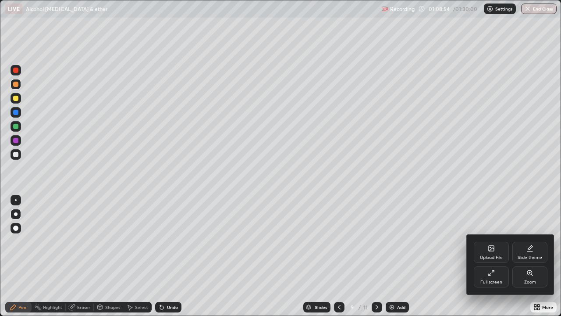
click at [489, 222] on div at bounding box center [280, 158] width 561 height 316
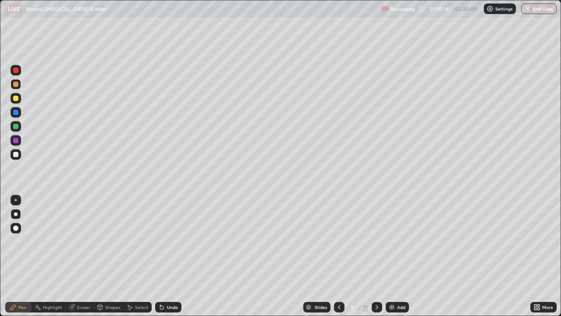
click at [18, 99] on div at bounding box center [15, 98] width 5 height 5
click at [18, 84] on div at bounding box center [15, 84] width 5 height 5
click at [392, 259] on img at bounding box center [391, 306] width 7 height 7
click at [15, 154] on div at bounding box center [15, 154] width 5 height 5
click at [106, 259] on div "Shapes" at bounding box center [112, 307] width 15 height 4
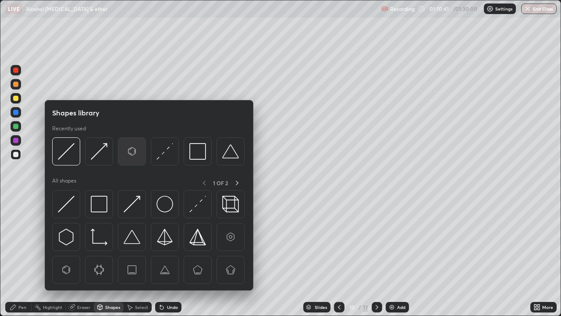
click at [132, 153] on img at bounding box center [132, 151] width 17 height 17
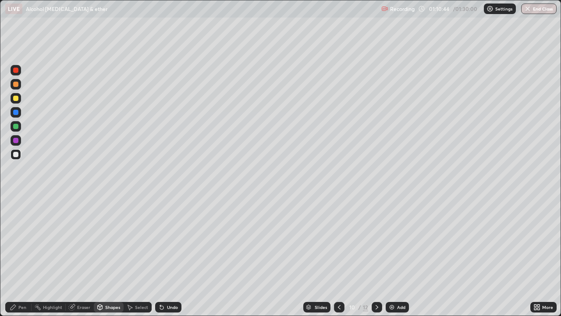
click at [20, 259] on div "Pen" at bounding box center [22, 307] width 8 height 4
click at [102, 259] on icon at bounding box center [99, 306] width 7 height 7
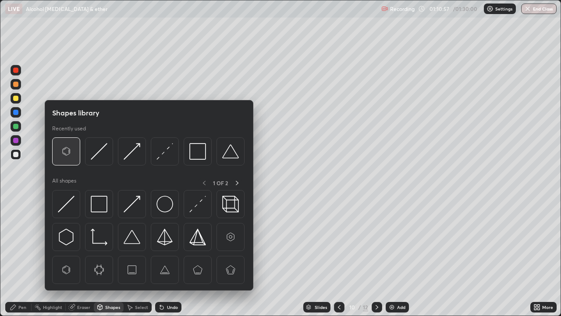
click at [65, 152] on img at bounding box center [66, 151] width 17 height 17
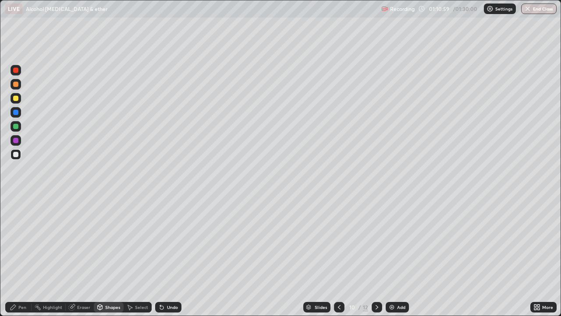
click at [22, 259] on div "Pen" at bounding box center [22, 307] width 8 height 4
click at [12, 97] on div at bounding box center [16, 98] width 11 height 11
click at [15, 155] on div at bounding box center [15, 154] width 5 height 5
click at [163, 259] on icon at bounding box center [161, 306] width 7 height 7
click at [167, 259] on div "Undo" at bounding box center [172, 307] width 11 height 4
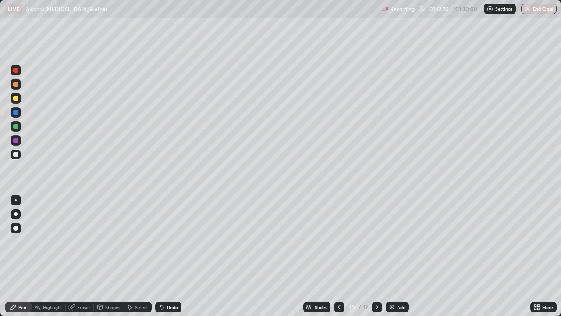
click at [167, 259] on div "Undo" at bounding box center [172, 307] width 11 height 4
click at [167, 259] on div "Undo" at bounding box center [168, 307] width 26 height 11
click at [166, 259] on div "Undo" at bounding box center [168, 307] width 26 height 11
click at [167, 259] on div "Undo" at bounding box center [172, 307] width 11 height 4
click at [165, 259] on div "Undo" at bounding box center [168, 307] width 26 height 11
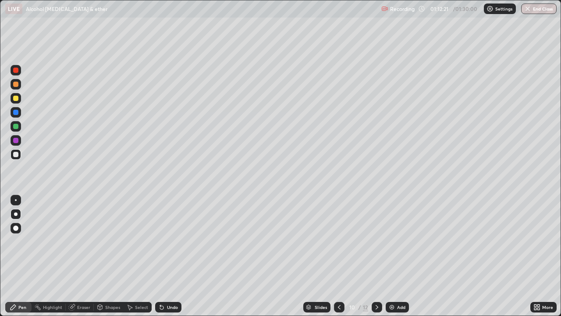
click at [163, 259] on div "Undo" at bounding box center [168, 307] width 26 height 11
click at [16, 82] on div at bounding box center [15, 84] width 5 height 5
click at [17, 99] on div at bounding box center [15, 98] width 5 height 5
click at [19, 155] on div at bounding box center [16, 154] width 11 height 11
click at [14, 128] on div at bounding box center [15, 126] width 5 height 5
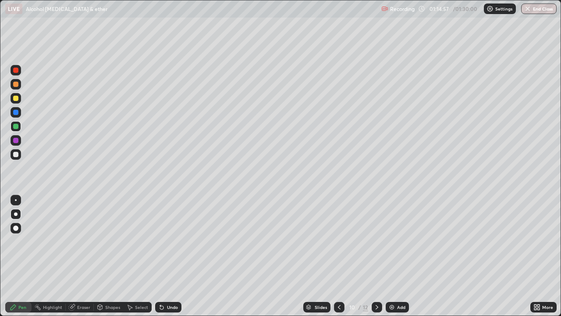
click at [15, 156] on div at bounding box center [15, 154] width 5 height 5
click at [17, 117] on div at bounding box center [16, 112] width 11 height 11
click at [21, 160] on div at bounding box center [16, 154] width 11 height 14
click at [14, 99] on div at bounding box center [15, 98] width 5 height 5
click at [15, 153] on div at bounding box center [15, 154] width 5 height 5
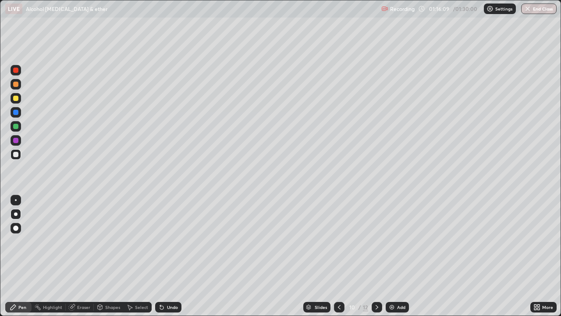
click at [106, 259] on div "Shapes" at bounding box center [112, 307] width 15 height 4
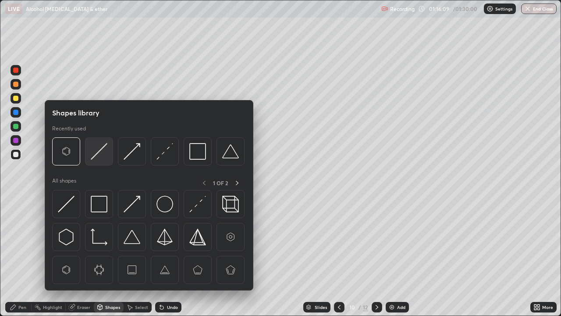
click at [95, 151] on img at bounding box center [99, 151] width 17 height 17
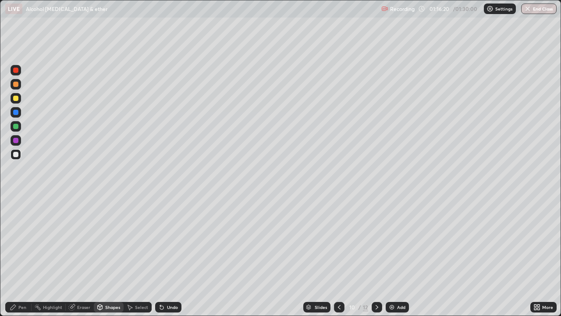
click at [21, 259] on div "Pen" at bounding box center [22, 307] width 8 height 4
click at [19, 82] on div at bounding box center [16, 84] width 11 height 11
click at [14, 98] on div at bounding box center [15, 98] width 5 height 5
click at [17, 152] on div at bounding box center [15, 154] width 5 height 5
click at [15, 131] on div at bounding box center [16, 126] width 11 height 11
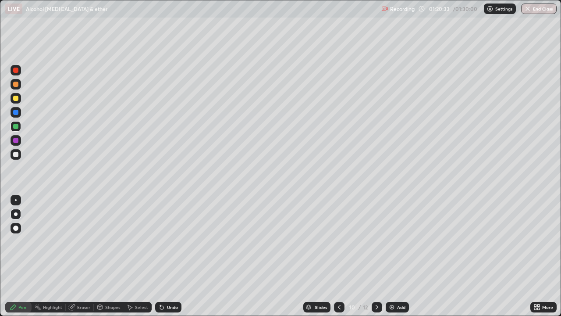
click at [170, 259] on div "Undo" at bounding box center [172, 307] width 11 height 4
click at [13, 156] on div at bounding box center [16, 154] width 11 height 11
click at [15, 99] on div at bounding box center [15, 98] width 5 height 5
click at [163, 259] on icon at bounding box center [161, 306] width 7 height 7
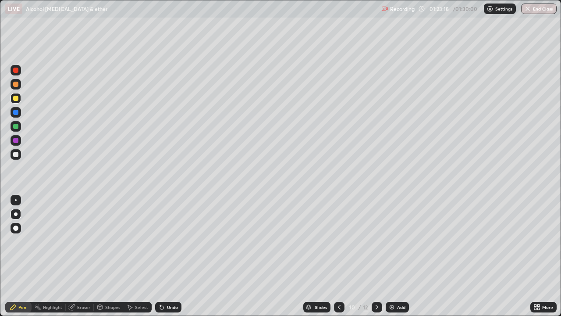
click at [164, 259] on div "Undo" at bounding box center [168, 307] width 26 height 11
click at [167, 259] on div "Undo" at bounding box center [172, 307] width 11 height 4
click at [162, 259] on icon at bounding box center [162, 307] width 4 height 4
click at [163, 259] on icon at bounding box center [161, 306] width 7 height 7
click at [164, 259] on div "Undo" at bounding box center [168, 307] width 26 height 11
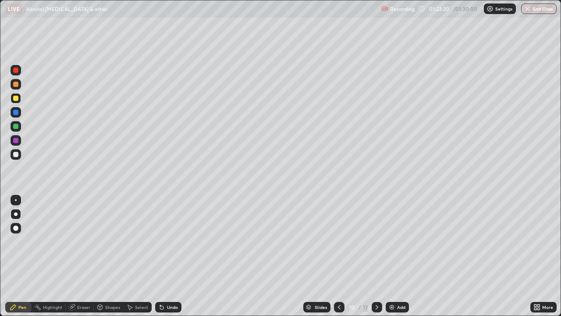
click at [165, 259] on div "Undo" at bounding box center [168, 307] width 26 height 11
click at [164, 259] on div "Undo" at bounding box center [168, 307] width 26 height 11
click at [165, 259] on div "Undo" at bounding box center [168, 307] width 26 height 11
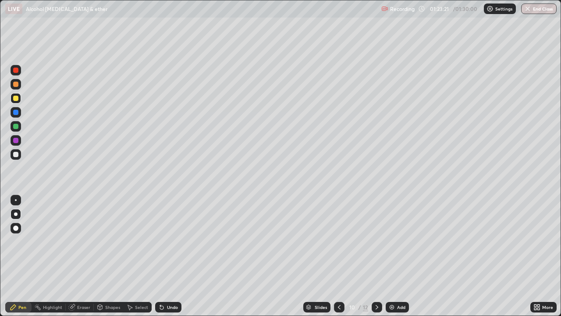
click at [162, 259] on div "Undo" at bounding box center [168, 307] width 26 height 11
click at [164, 259] on div "Undo" at bounding box center [168, 307] width 26 height 11
click at [15, 157] on div at bounding box center [16, 154] width 11 height 11
click at [162, 259] on icon at bounding box center [162, 307] width 4 height 4
click at [160, 259] on icon at bounding box center [162, 307] width 4 height 4
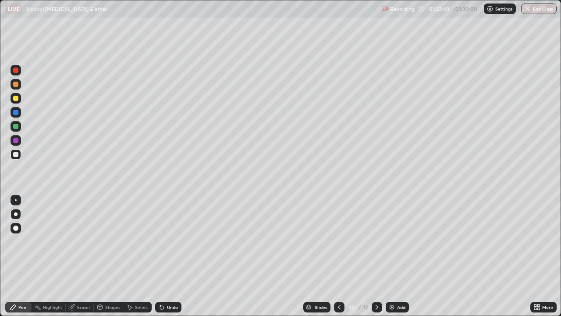
click at [164, 259] on div "Undo" at bounding box center [168, 307] width 26 height 11
click at [15, 112] on div at bounding box center [15, 112] width 5 height 5
click at [534, 11] on button "End Class" at bounding box center [539, 9] width 35 height 11
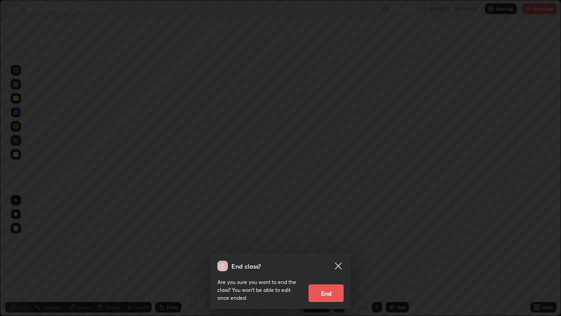
click at [328, 259] on button "End" at bounding box center [326, 293] width 35 height 18
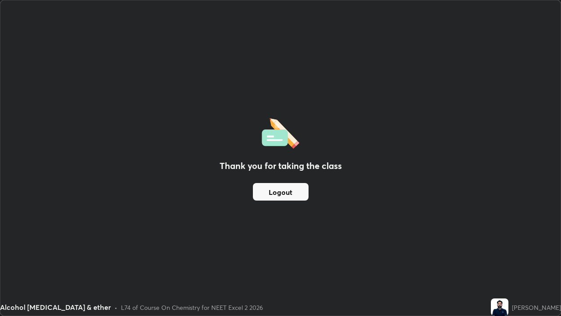
click at [286, 190] on button "Logout" at bounding box center [281, 192] width 56 height 18
click at [287, 190] on button "Logout" at bounding box center [281, 192] width 56 height 18
